Goal: Task Accomplishment & Management: Complete application form

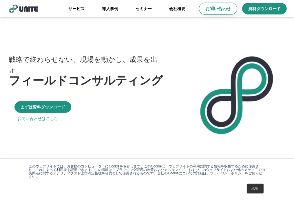
click at [218, 7] on p "お問い合わせ" at bounding box center [217, 9] width 25 height 6
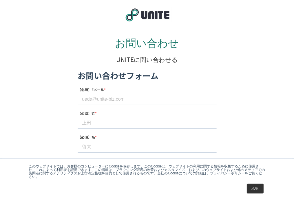
click at [115, 101] on input "【必須】Eメール *" at bounding box center [146, 99] width 139 height 12
paste input "[EMAIL_ADDRESS][DOMAIN_NAME]"
type input "[EMAIL_ADDRESS][DOMAIN_NAME]"
click at [96, 124] on input "【必須】姓 *" at bounding box center [146, 123] width 139 height 12
paste input "[PERSON_NAME]"
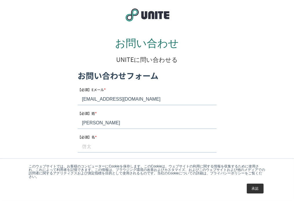
type input "[PERSON_NAME]"
click at [104, 150] on input "【必須】名 *" at bounding box center [146, 147] width 139 height 12
paste input "[PERSON_NAME]"
type input "[PERSON_NAME]"
click at [100, 125] on input "[PERSON_NAME]" at bounding box center [146, 123] width 139 height 12
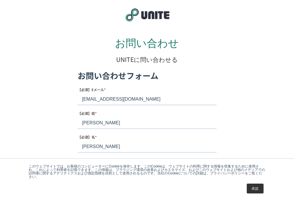
type input "[PERSON_NAME]"
drag, startPoint x: 91, startPoint y: 147, endPoint x: 77, endPoint y: 147, distance: 14.8
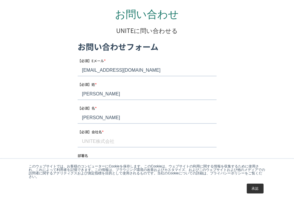
type input "[PERSON_NAME]"
click at [86, 142] on input "【必須】会社名 *" at bounding box center [146, 142] width 139 height 12
paste input "Sales Agent Lab"
type input "Sales Agent Lab"
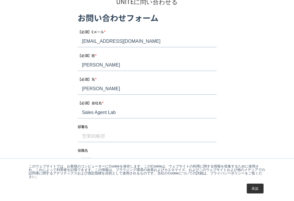
click at [103, 134] on input "部署名" at bounding box center [146, 137] width 139 height 12
paste input "営業"
type input "営業"
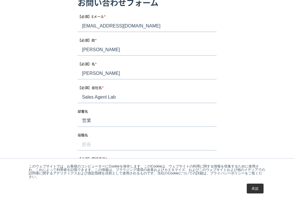
scroll to position [87, 0]
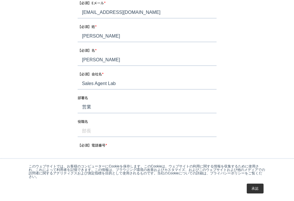
click at [107, 134] on input "役職名" at bounding box center [146, 132] width 139 height 12
paste input "執行役員"
type input "執行役員"
click at [119, 153] on input "【必須】電話番号 *" at bounding box center [146, 155] width 139 height 12
paste input "[PHONE_NUMBER]"
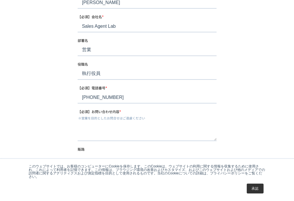
scroll to position [145, 0]
type input "[PHONE_NUMBER]"
